Goal: Information Seeking & Learning: Learn about a topic

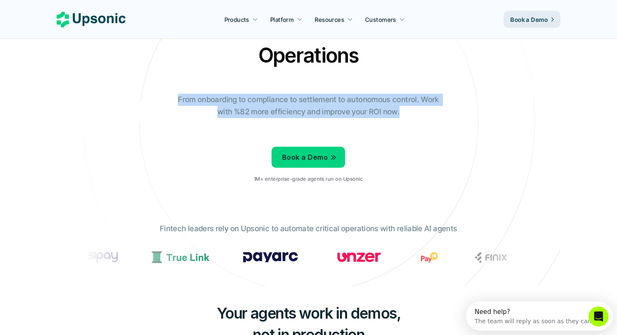
drag, startPoint x: 178, startPoint y: 99, endPoint x: 412, endPoint y: 118, distance: 235.0
click at [412, 118] on div "Agentic AI Platform for FinTech Operations From onboarding to compliance to set…" at bounding box center [308, 101] width 491 height 176
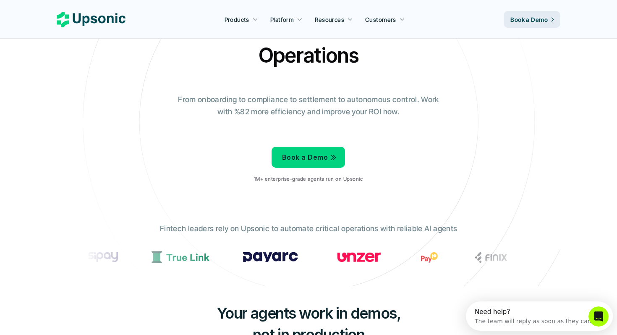
click at [509, 133] on div "Agentic AI Platform for FinTech Operations From onboarding to compliance to set…" at bounding box center [308, 101] width 491 height 176
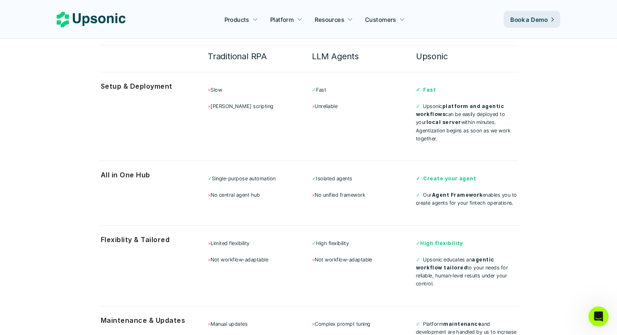
scroll to position [2236, 0]
drag, startPoint x: 346, startPoint y: 92, endPoint x: 302, endPoint y: 103, distance: 45.0
click at [302, 103] on div "× Slow × [PERSON_NAME] scripting ✓ Fast × Unreliable ✓ Fast ✓ Upsonic platform …" at bounding box center [363, 113] width 311 height 68
click at [429, 168] on div "✓ Single-purpose automation × No central agent hub ✓ Isolated agents × No unifi…" at bounding box center [363, 190] width 311 height 44
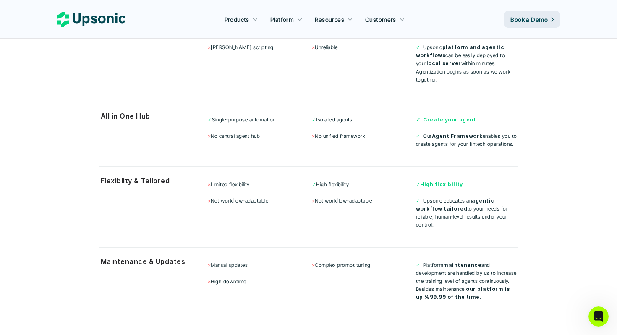
scroll to position [2300, 0]
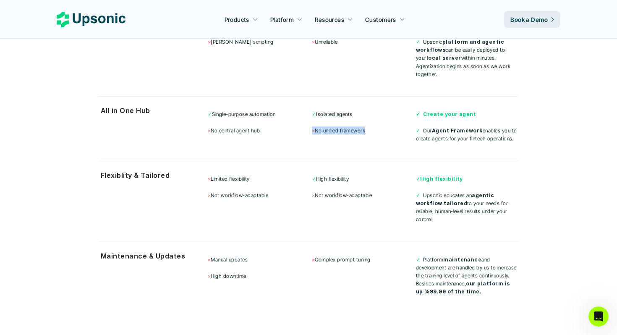
drag, startPoint x: 311, startPoint y: 111, endPoint x: 369, endPoint y: 111, distance: 57.9
click at [369, 126] on p "× No unified framework" at bounding box center [363, 130] width 102 height 8
click at [372, 161] on div "Flexiblity & Tailored × Limited flexibility × Not workflow-adaptable ✓ High fle…" at bounding box center [309, 197] width 420 height 72
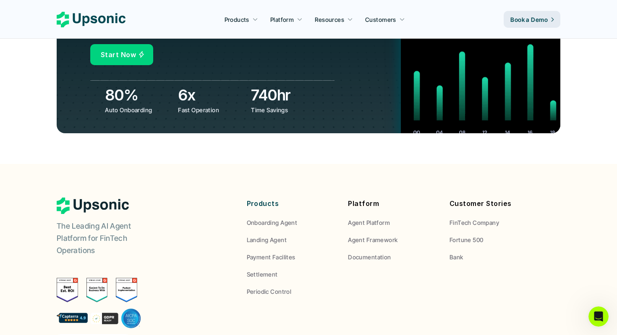
scroll to position [3173, 0]
